Goal: Transaction & Acquisition: Download file/media

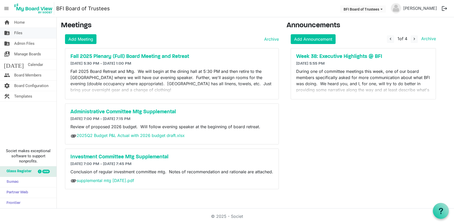
click at [22, 33] on link "folder_shared Files" at bounding box center [28, 33] width 56 height 10
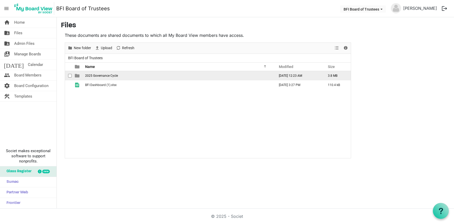
click at [99, 76] on span "2025 Governance Cycle" at bounding box center [101, 76] width 33 height 4
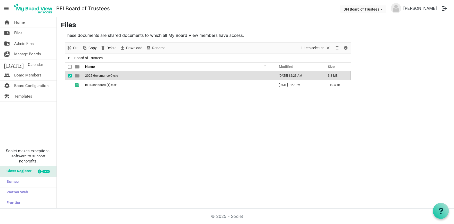
click at [99, 76] on span "2025 Governance Cycle" at bounding box center [101, 76] width 33 height 4
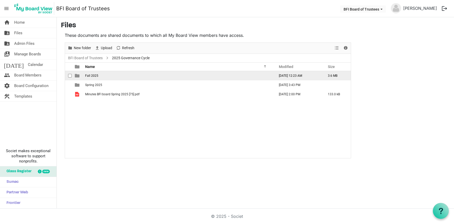
click at [91, 76] on span "Fall 2025" at bounding box center [91, 76] width 13 height 4
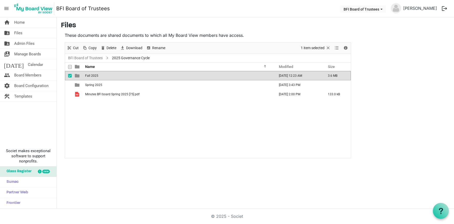
click at [91, 76] on span "Fall 2025" at bounding box center [91, 76] width 13 height 4
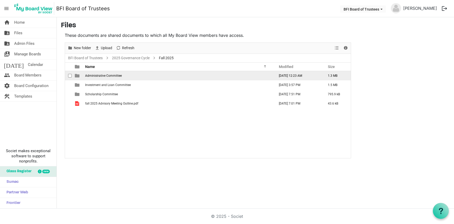
click at [108, 76] on span "Administrative Committee" at bounding box center [103, 76] width 37 height 4
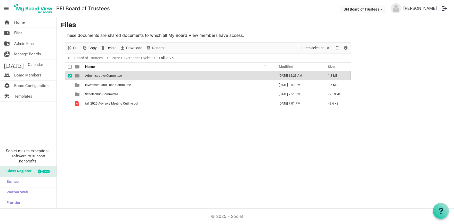
click at [108, 76] on span "Administrative Committee" at bounding box center [103, 76] width 37 height 4
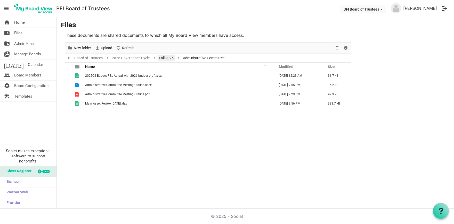
click at [166, 58] on link "Fall 2025" at bounding box center [166, 58] width 17 height 6
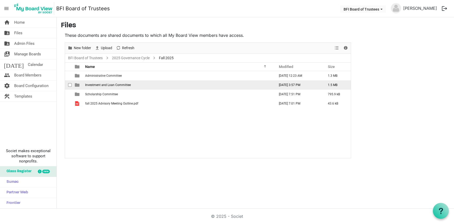
click at [112, 84] on span "Investment and Loan Committee" at bounding box center [108, 85] width 46 height 4
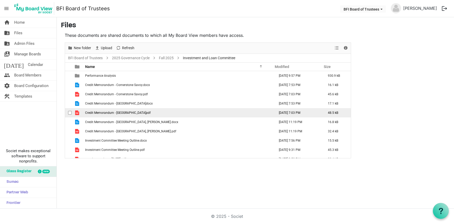
click at [108, 112] on span "Credit Memorandum - Fairfield.pdf" at bounding box center [118, 113] width 66 height 4
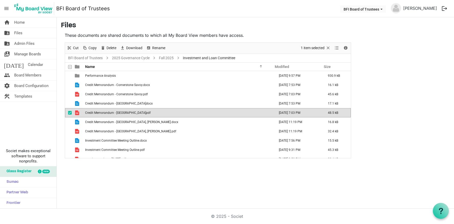
click at [108, 112] on span "Credit Memorandum - Fairfield.pdf" at bounding box center [118, 113] width 66 height 4
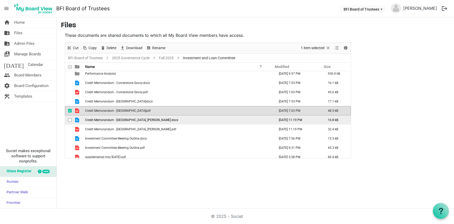
scroll to position [1, 0]
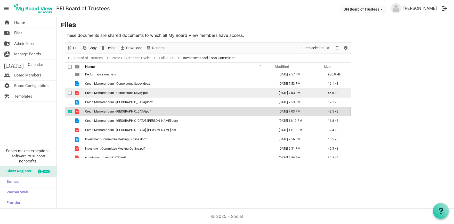
click at [125, 93] on span "Credit Memorandum - Cornerstone Savoy.pdf" at bounding box center [116, 93] width 63 height 4
